Goal: Go to known website: Access a specific website the user already knows

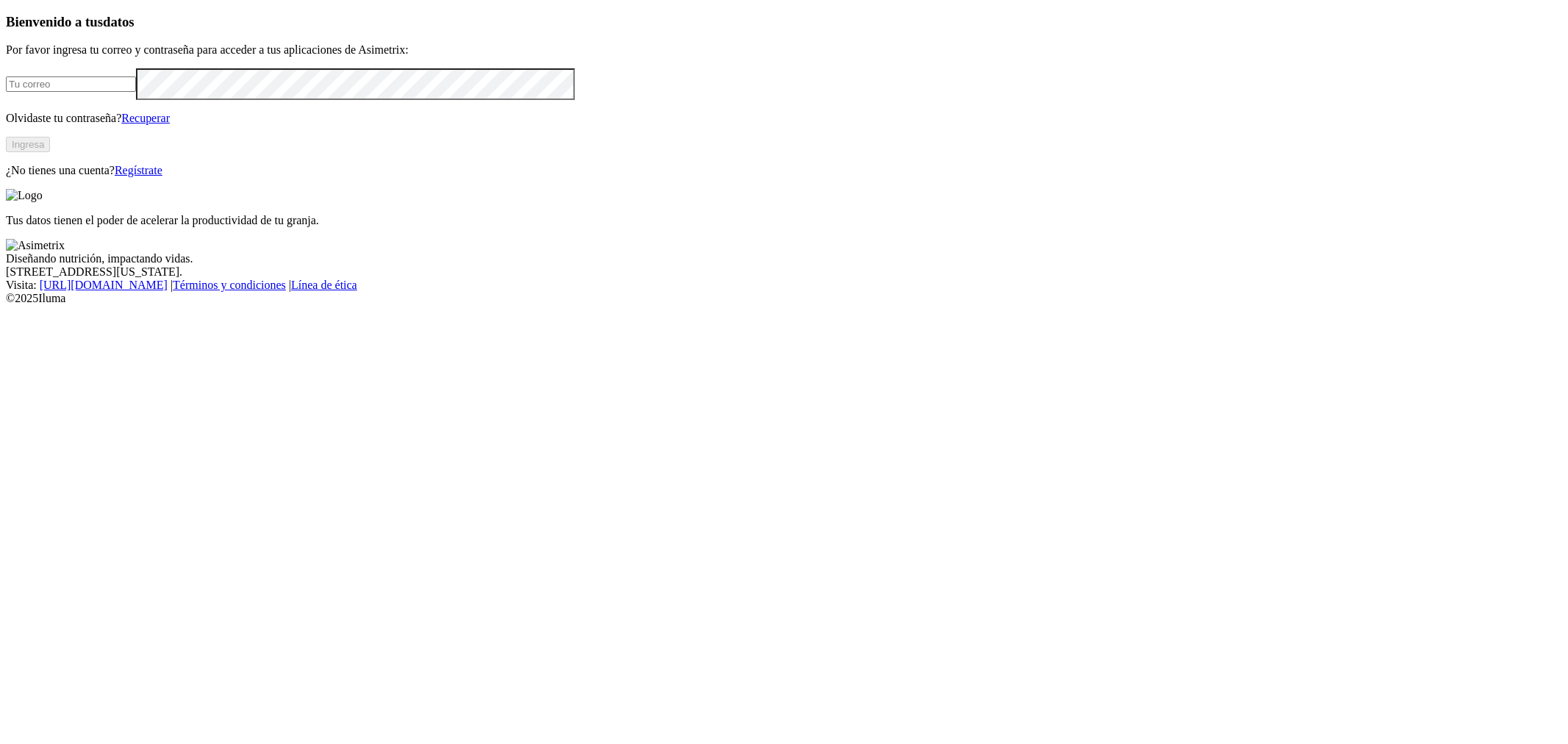
type input "[PERSON_NAME][EMAIL_ADDRESS][PERSON_NAME][DOMAIN_NAME]"
click at [50, 152] on button "Ingresa" at bounding box center [28, 144] width 44 height 16
